Goal: Transaction & Acquisition: Purchase product/service

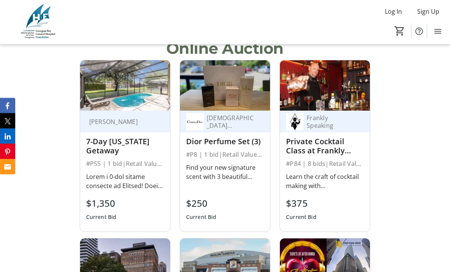
scroll to position [707, 0]
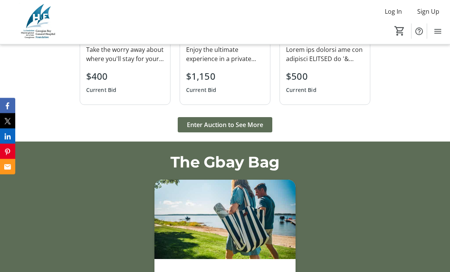
click at [238, 130] on span "Enter Auction to See More" at bounding box center [225, 125] width 76 height 9
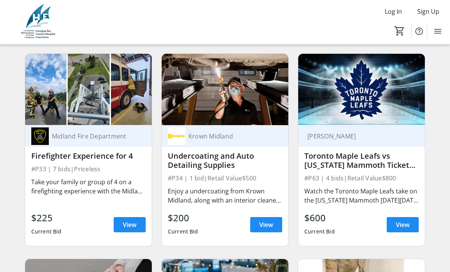
scroll to position [2758, 0]
click at [270, 224] on span "View" at bounding box center [266, 224] width 14 height 9
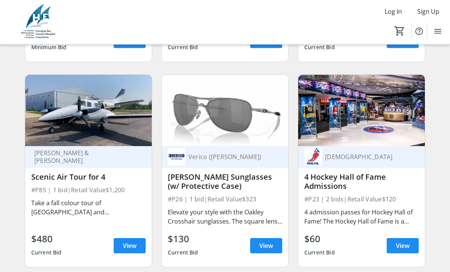
scroll to position [1917, 0]
click at [85, 190] on div "#P85 | 1 bid | Retail Value $1,200" at bounding box center [88, 190] width 114 height 11
click at [131, 248] on span "View" at bounding box center [130, 245] width 14 height 9
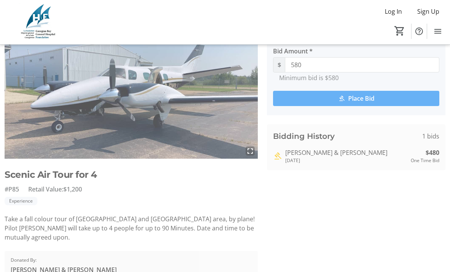
scroll to position [59, 0]
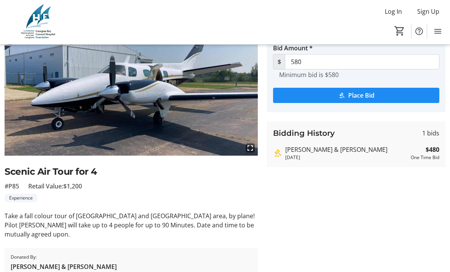
click at [357, 97] on span "Place Bid" at bounding box center [361, 95] width 26 height 9
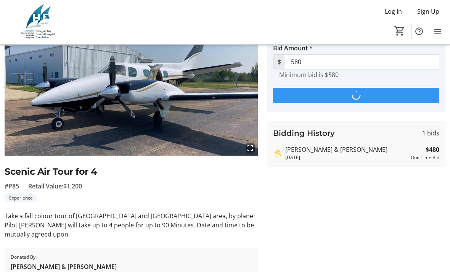
scroll to position [0, 0]
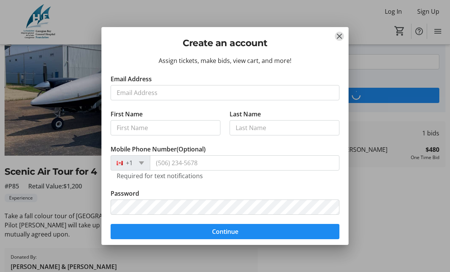
click at [343, 37] on mat-icon "Close" at bounding box center [339, 36] width 9 height 9
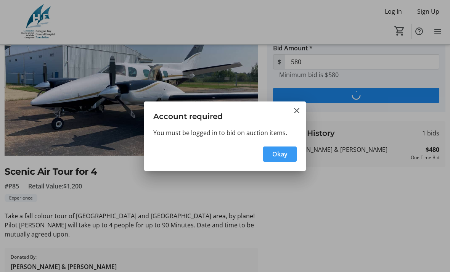
click at [299, 114] on mat-icon "Close" at bounding box center [296, 110] width 9 height 9
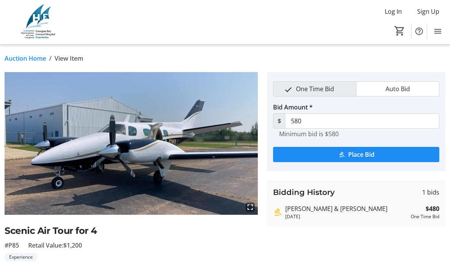
scroll to position [59, 0]
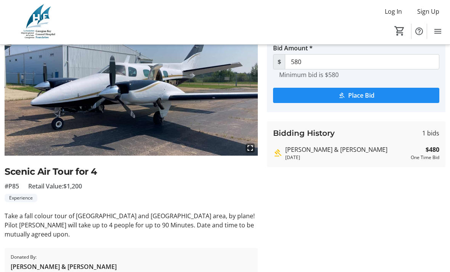
click at [366, 103] on span "submit" at bounding box center [356, 95] width 166 height 18
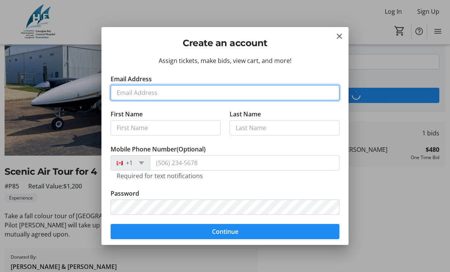
click at [168, 95] on input "Email Address" at bounding box center [225, 92] width 229 height 15
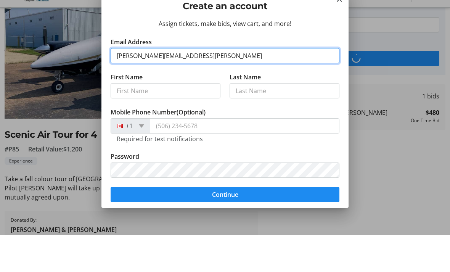
type input "[PERSON_NAME][EMAIL_ADDRESS][PERSON_NAME]"
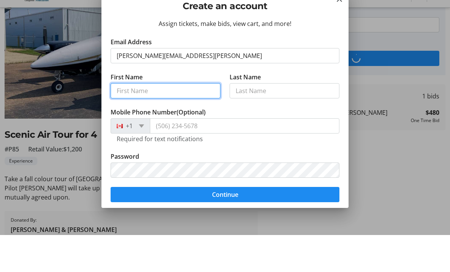
click at [157, 109] on tr-form-field "First Name" at bounding box center [166, 126] width 110 height 35
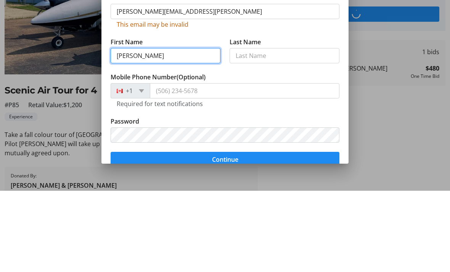
type input "[PERSON_NAME]"
click at [225, 233] on button "Continue" at bounding box center [225, 240] width 229 height 15
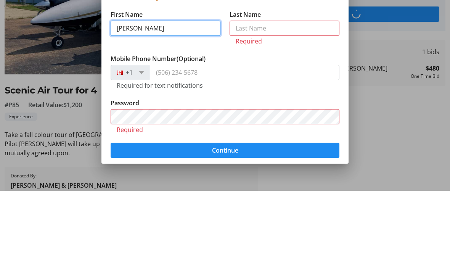
click at [225, 224] on button "Continue" at bounding box center [225, 231] width 229 height 15
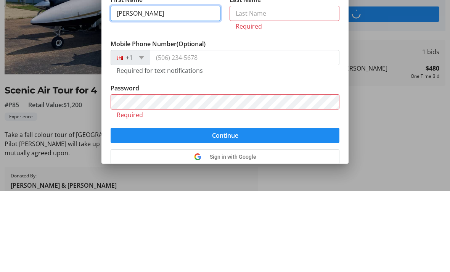
click at [225, 209] on button "Continue" at bounding box center [225, 216] width 229 height 15
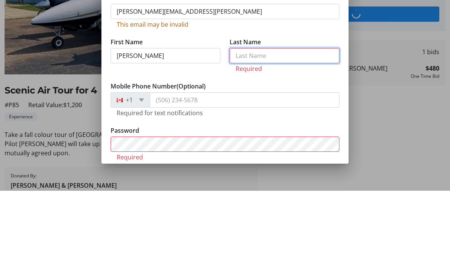
click at [272, 129] on input "Last Name" at bounding box center [285, 136] width 110 height 15
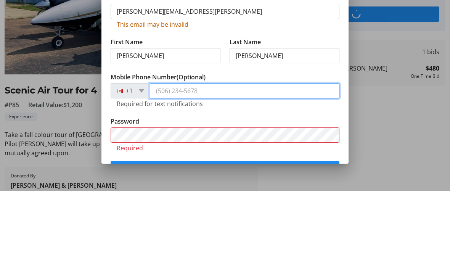
click at [217, 164] on input "Mobile Phone Number (Optional)" at bounding box center [245, 171] width 190 height 15
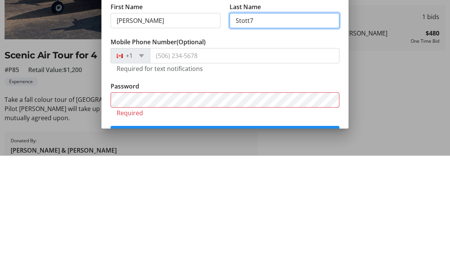
type input "[PERSON_NAME]"
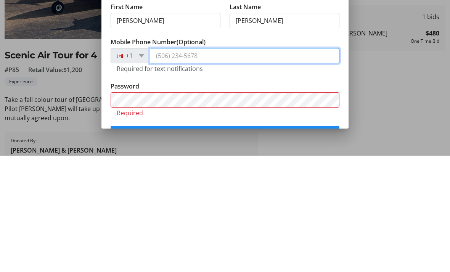
click at [190, 164] on input "Mobile Phone Number (Optional)" at bounding box center [245, 171] width 190 height 15
type input "[PHONE_NUMBER]"
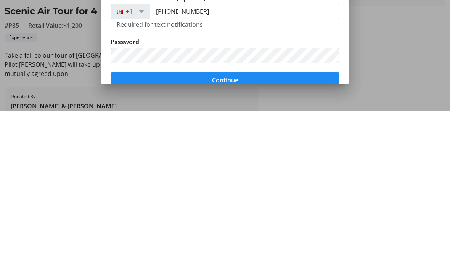
click at [232, 236] on span "Continue" at bounding box center [225, 240] width 26 height 9
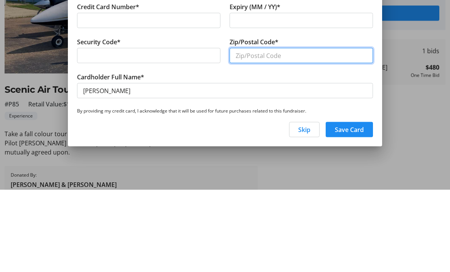
click at [270, 130] on input "Zip/Postal Code*" at bounding box center [301, 137] width 143 height 15
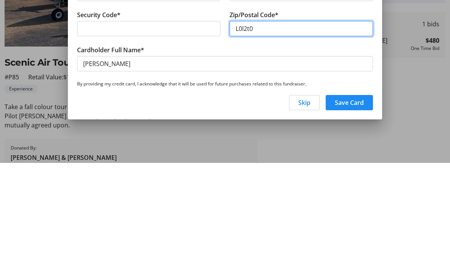
type input "L0l2t0"
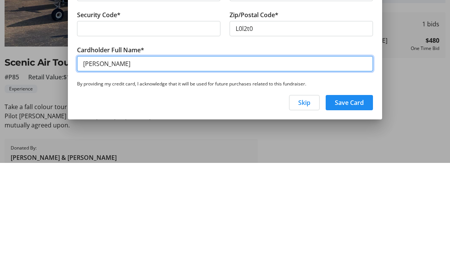
click at [153, 165] on input "[PERSON_NAME]" at bounding box center [225, 172] width 296 height 15
type input "J"
type input "[PERSON_NAME]"
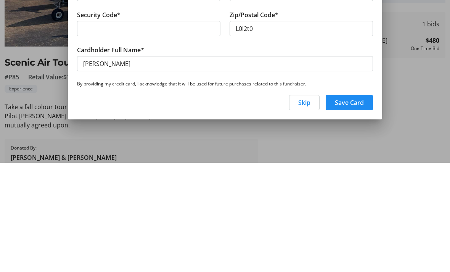
click at [354, 207] on span "Save Card" at bounding box center [349, 211] width 29 height 9
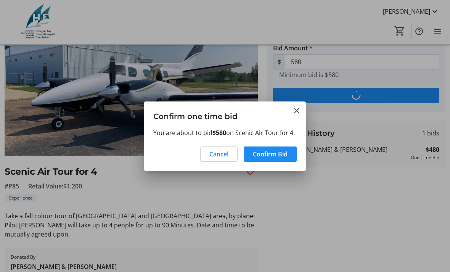
click at [270, 154] on span "Confirm Bid" at bounding box center [270, 154] width 35 height 9
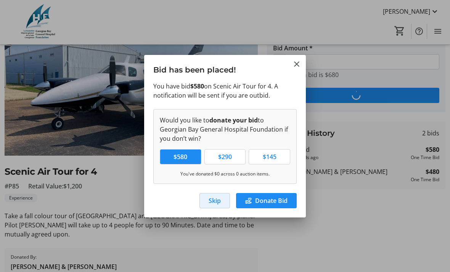
click at [216, 201] on span "Skip" at bounding box center [215, 200] width 12 height 9
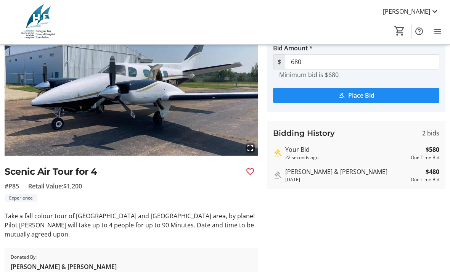
click at [362, 92] on span "Place Bid" at bounding box center [361, 95] width 26 height 9
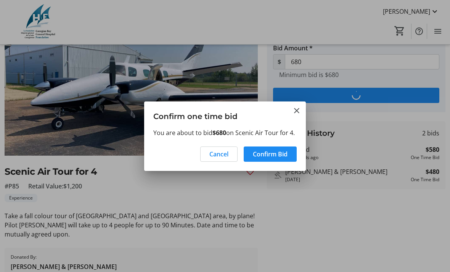
scroll to position [0, 0]
click at [265, 156] on span "Confirm Bid" at bounding box center [270, 154] width 35 height 9
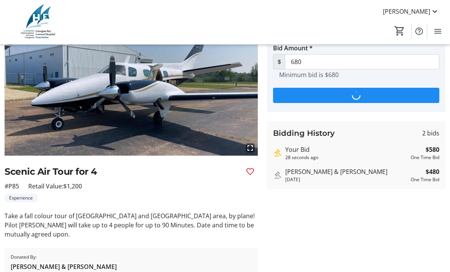
scroll to position [59, 0]
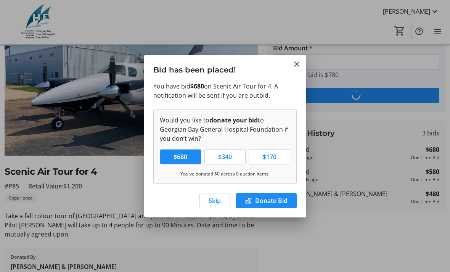
type input "780"
click at [213, 203] on span "Skip" at bounding box center [215, 200] width 12 height 9
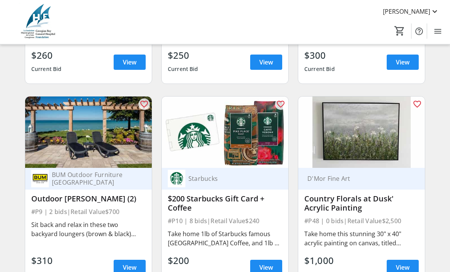
scroll to position [869, 0]
click at [85, 141] on img at bounding box center [88, 132] width 127 height 71
click at [84, 145] on img at bounding box center [88, 132] width 127 height 71
click at [87, 142] on img at bounding box center [88, 132] width 127 height 71
click at [129, 267] on span "View" at bounding box center [130, 267] width 14 height 9
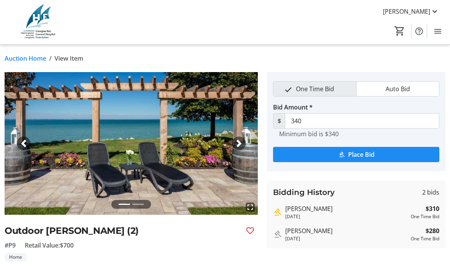
click at [246, 208] on mat-icon "fullscreen" at bounding box center [250, 207] width 9 height 9
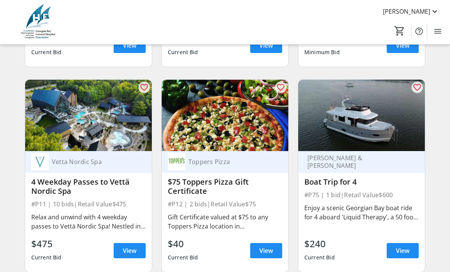
scroll to position [1103, 0]
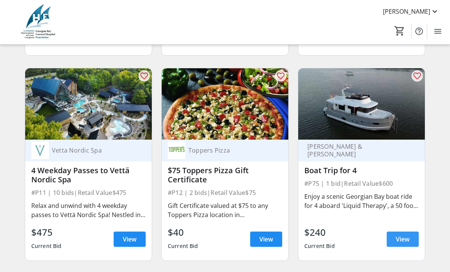
click at [398, 238] on span "View" at bounding box center [403, 239] width 14 height 9
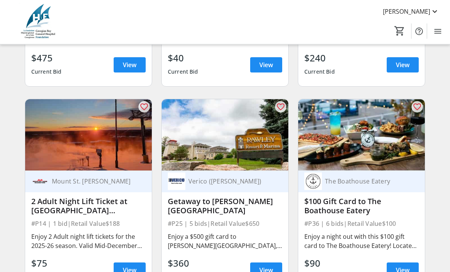
scroll to position [1277, 0]
